Goal: Transaction & Acquisition: Subscribe to service/newsletter

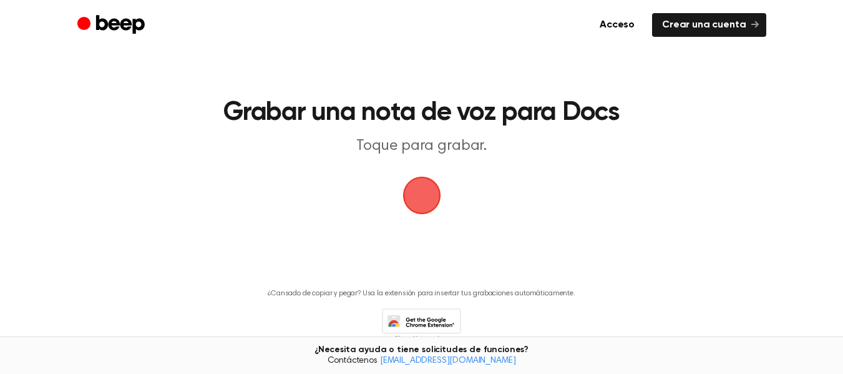
click at [426, 190] on span "button" at bounding box center [422, 195] width 70 height 70
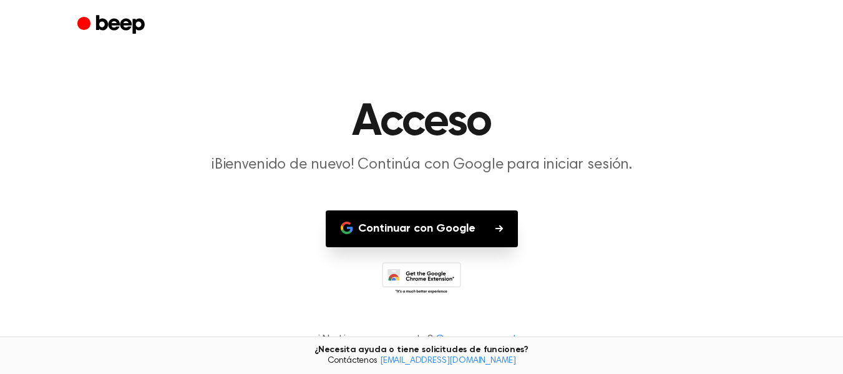
scroll to position [11, 0]
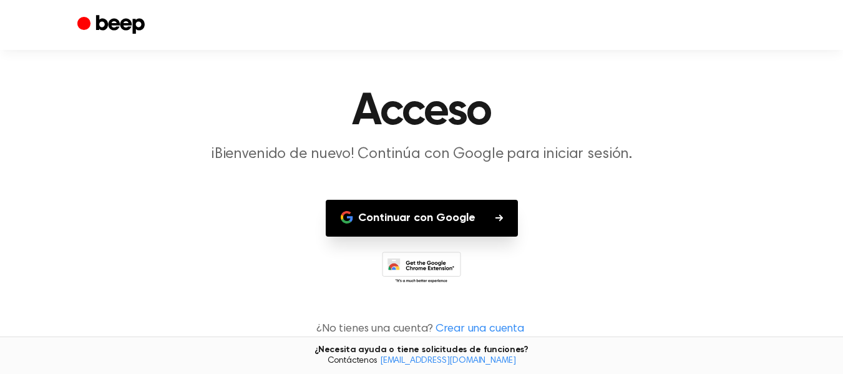
click at [461, 215] on font "Continuar con Google" at bounding box center [416, 217] width 117 height 11
click at [91, 27] on icon "Bip" at bounding box center [112, 25] width 71 height 24
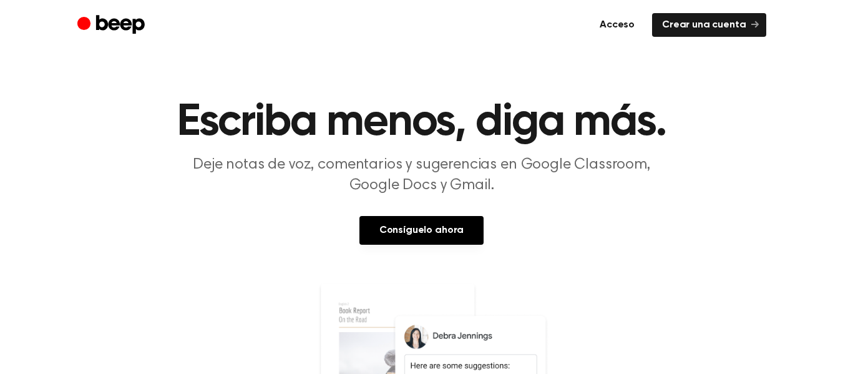
click at [645, 26] on link "Acceso" at bounding box center [617, 25] width 55 height 24
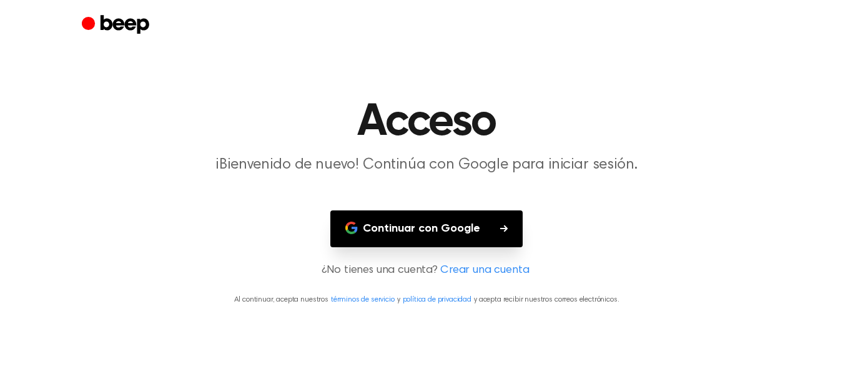
drag, startPoint x: 442, startPoint y: 233, endPoint x: 715, endPoint y: 87, distance: 309.1
click at [715, 87] on main "Acceso ¡Bienvenido de nuevo! Continúa con Google para iniciar sesión. Continuar…" at bounding box center [426, 187] width 853 height 374
